Goal: Transaction & Acquisition: Purchase product/service

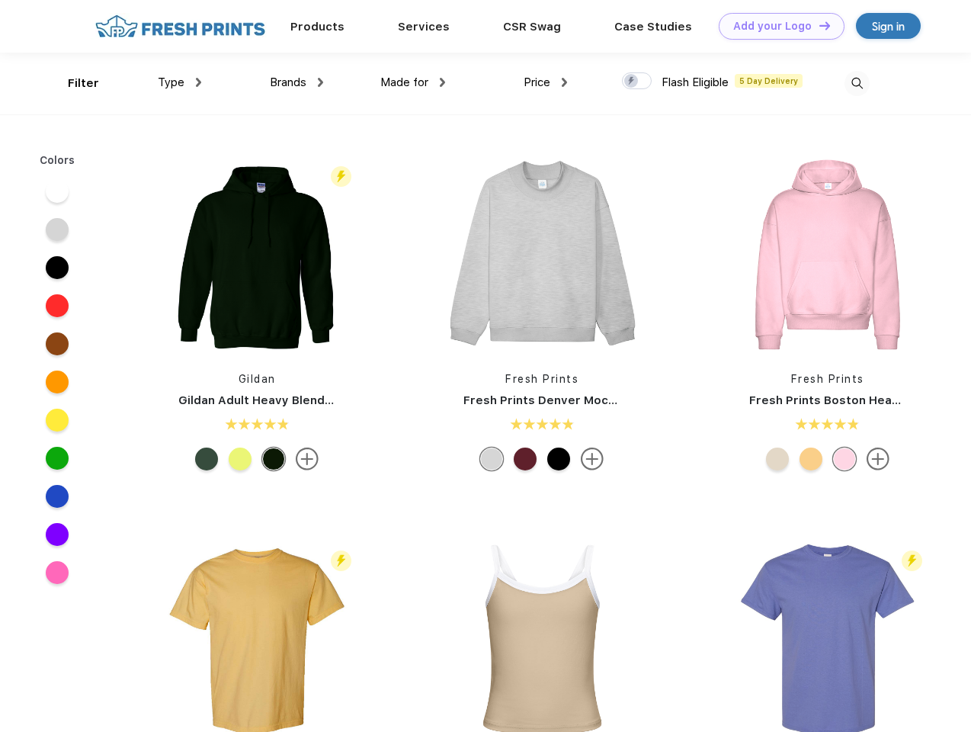
scroll to position [1, 0]
click at [776, 26] on link "Add your Logo Design Tool" at bounding box center [782, 26] width 126 height 27
click at [0, 0] on div "Design Tool" at bounding box center [0, 0] width 0 height 0
click at [818, 25] on link "Add your Logo Design Tool" at bounding box center [782, 26] width 126 height 27
click at [73, 83] on div "Filter" at bounding box center [83, 84] width 31 height 18
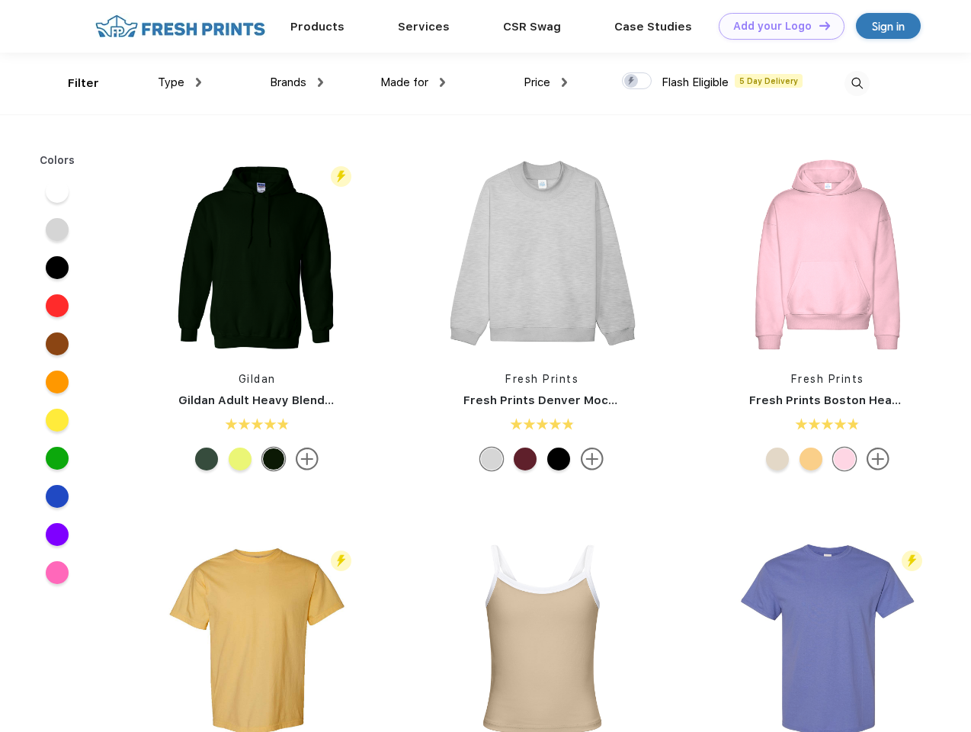
click at [180, 82] on span "Type" at bounding box center [171, 82] width 27 height 14
click at [296, 82] on span "Brands" at bounding box center [288, 82] width 37 height 14
click at [413, 82] on span "Made for" at bounding box center [404, 82] width 48 height 14
click at [546, 82] on span "Price" at bounding box center [537, 82] width 27 height 14
click at [637, 82] on div at bounding box center [637, 80] width 30 height 17
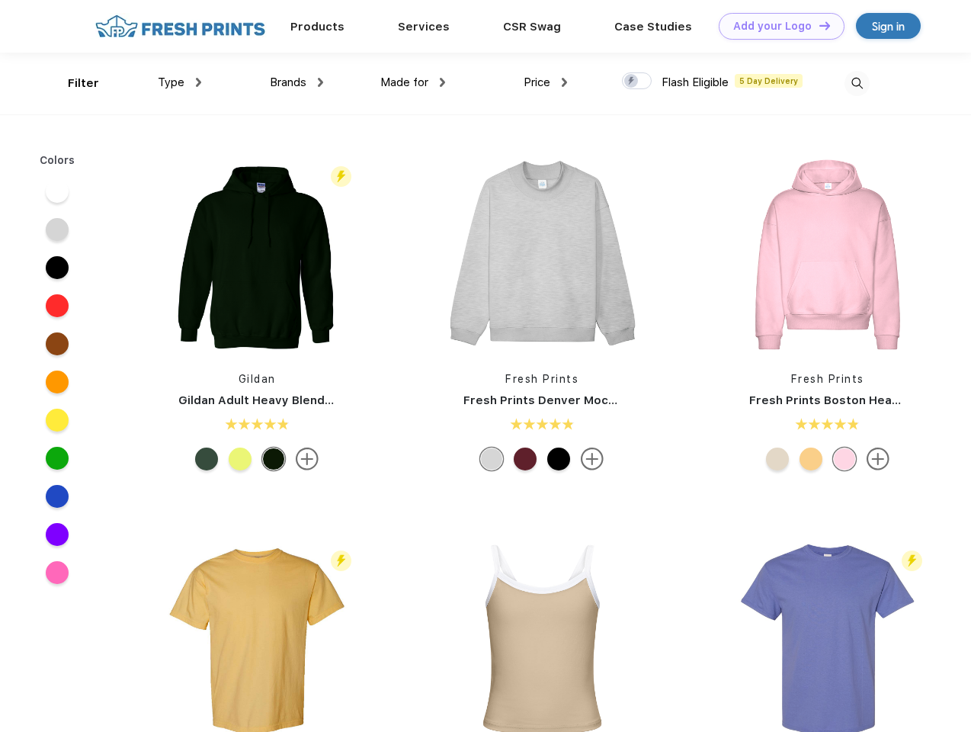
click at [632, 82] on input "checkbox" at bounding box center [627, 77] width 10 height 10
click at [857, 83] on img at bounding box center [856, 83] width 25 height 25
